Goal: Transaction & Acquisition: Obtain resource

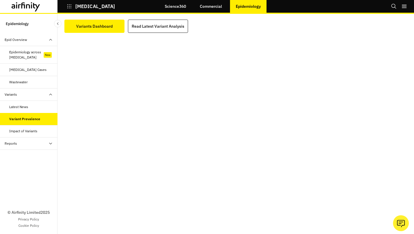
click at [71, 6] on icon "button" at bounding box center [69, 6] width 4 height 4
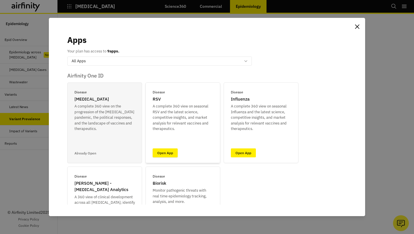
click at [165, 149] on link "Open App" at bounding box center [165, 152] width 25 height 9
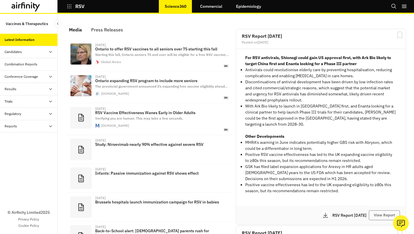
scroll to position [365, 173]
click at [37, 127] on div "Reports" at bounding box center [31, 125] width 53 height 5
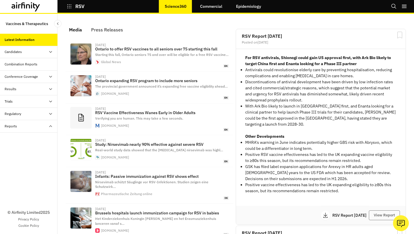
click at [26, 136] on div "Reports" at bounding box center [33, 138] width 48 height 5
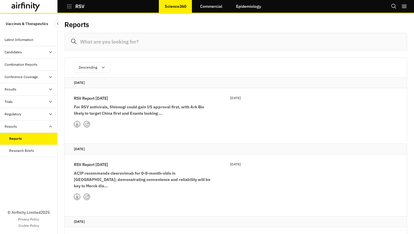
click at [104, 95] on p "RSV Report [DATE]" at bounding box center [91, 98] width 34 height 6
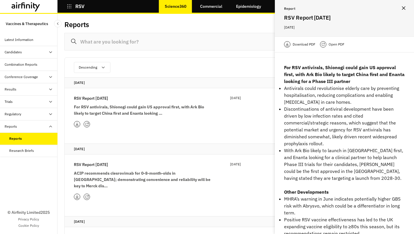
click at [310, 43] on p "Download PDF" at bounding box center [304, 44] width 23 height 6
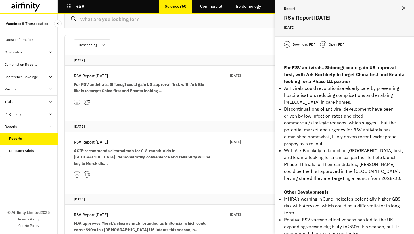
click at [95, 140] on p "RSV Report [DATE]" at bounding box center [91, 142] width 34 height 6
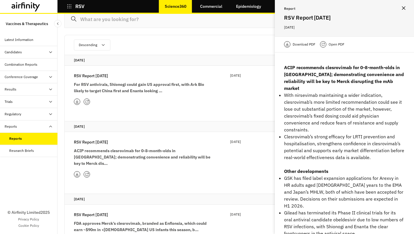
click at [299, 41] on p "Download PDF" at bounding box center [304, 44] width 23 height 6
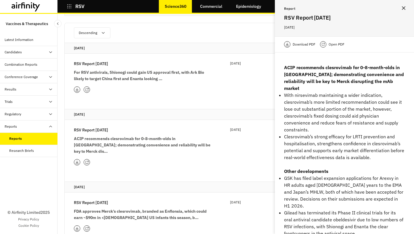
click at [106, 130] on p "RSV Report [DATE]" at bounding box center [91, 130] width 34 height 6
click at [306, 43] on p "Download PDF" at bounding box center [304, 44] width 23 height 6
